Goal: Register for event/course

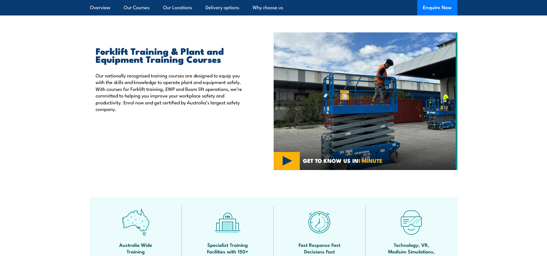
scroll to position [115, 0]
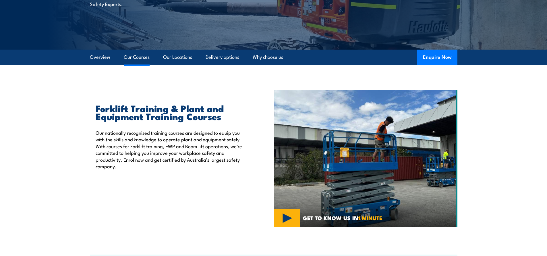
click at [142, 57] on link "Our Courses" at bounding box center [137, 57] width 26 height 15
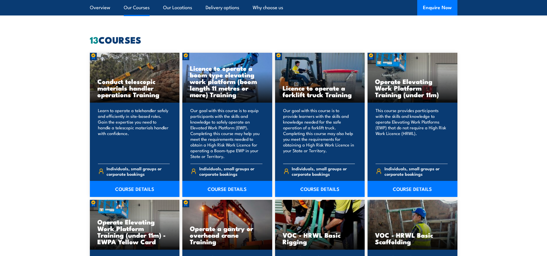
scroll to position [493, 0]
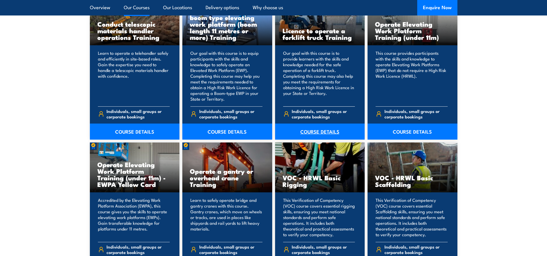
click at [312, 133] on link "COURSE DETAILS" at bounding box center [320, 132] width 90 height 16
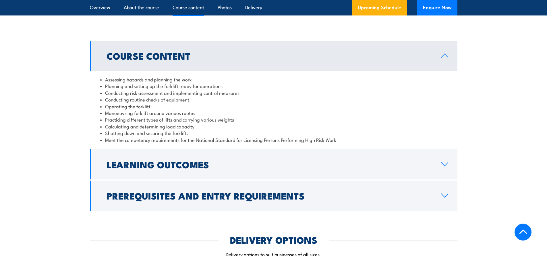
scroll to position [517, 0]
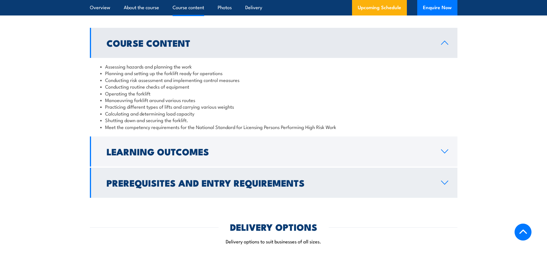
click at [442, 182] on icon at bounding box center [445, 183] width 8 height 5
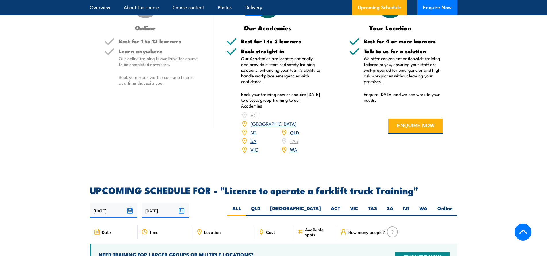
scroll to position [947, 0]
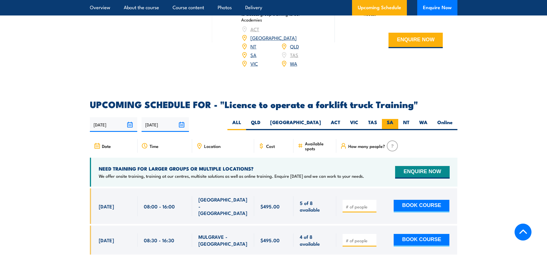
click at [389, 119] on label "SA" at bounding box center [390, 124] width 16 height 11
click at [393, 119] on input "SA" at bounding box center [395, 121] width 4 height 4
radio input "true"
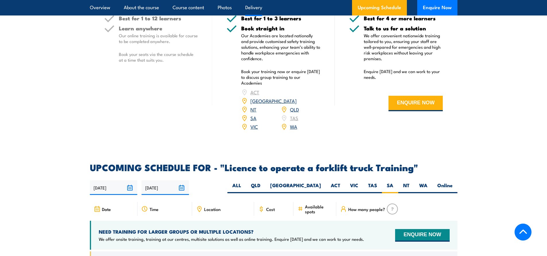
scroll to position [760, 0]
